Goal: Task Accomplishment & Management: Use online tool/utility

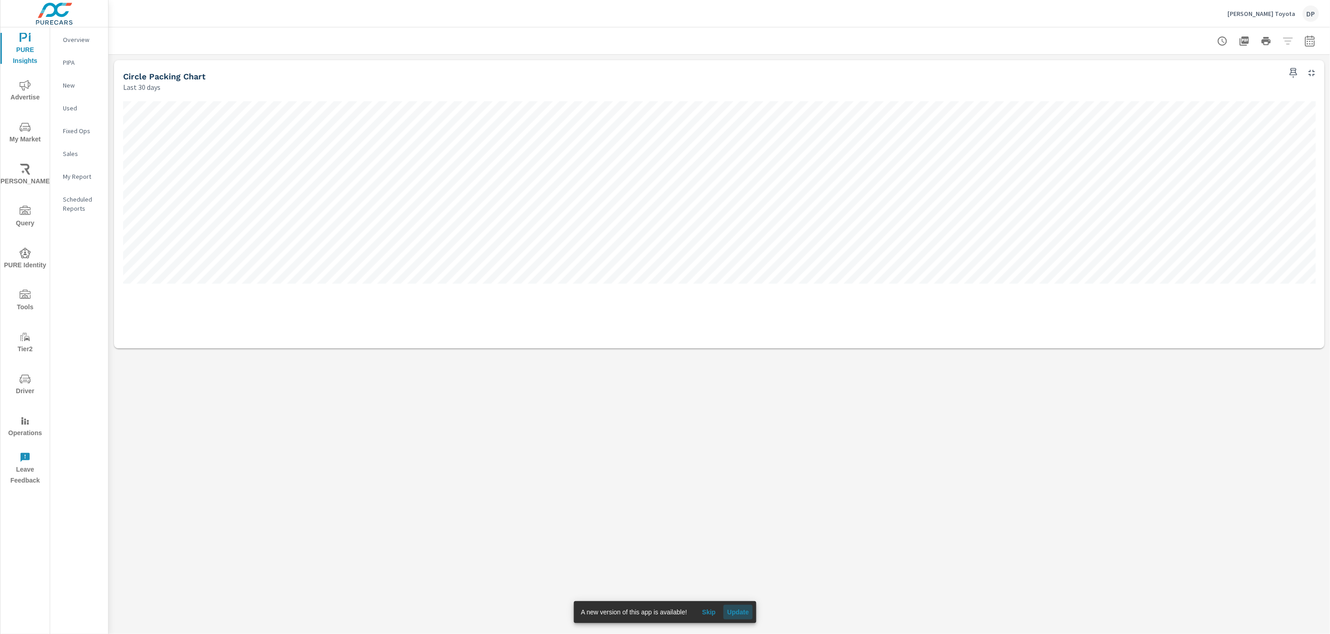
click at [734, 614] on span "Update" at bounding box center [738, 612] width 22 height 8
